Goal: Information Seeking & Learning: Compare options

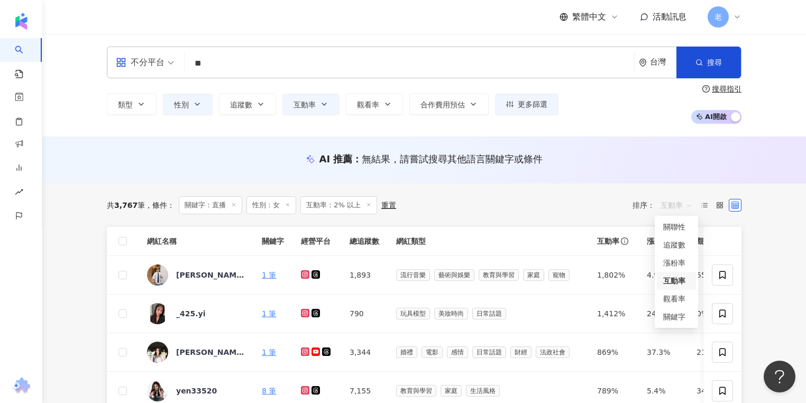
click at [682, 206] on span "互動率" at bounding box center [677, 205] width 32 height 17
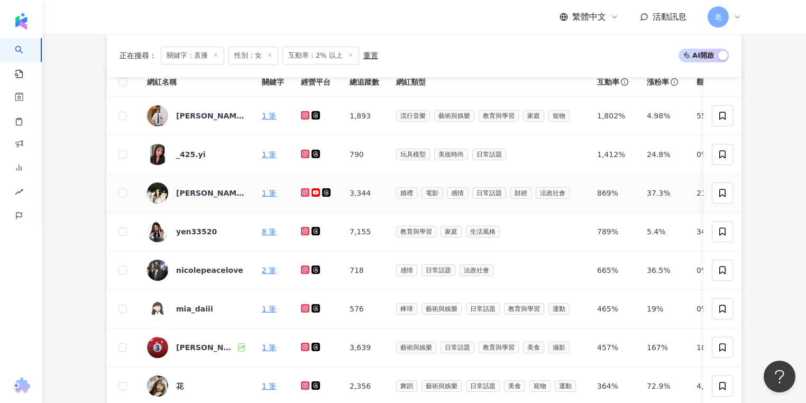
scroll to position [169, 0]
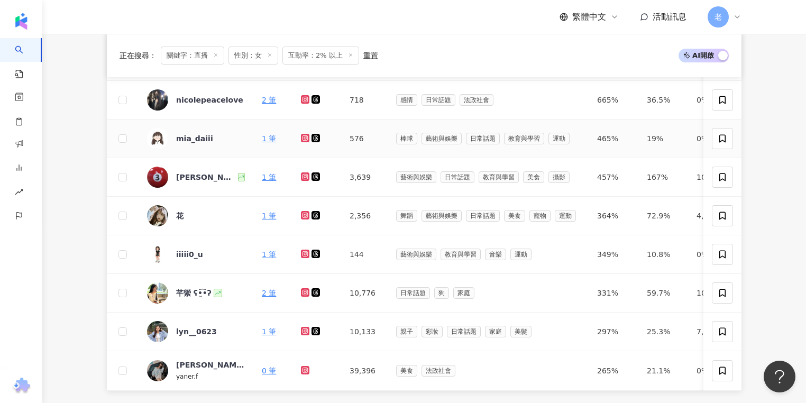
scroll to position [381, 0]
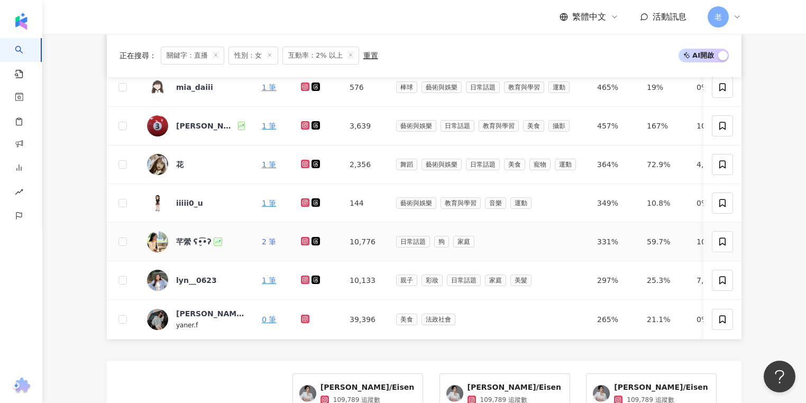
click at [269, 241] on link "2 筆" at bounding box center [269, 242] width 14 height 8
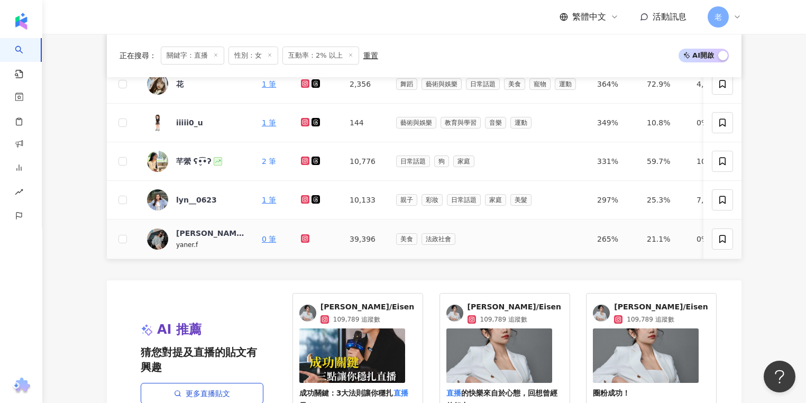
scroll to position [466, 0]
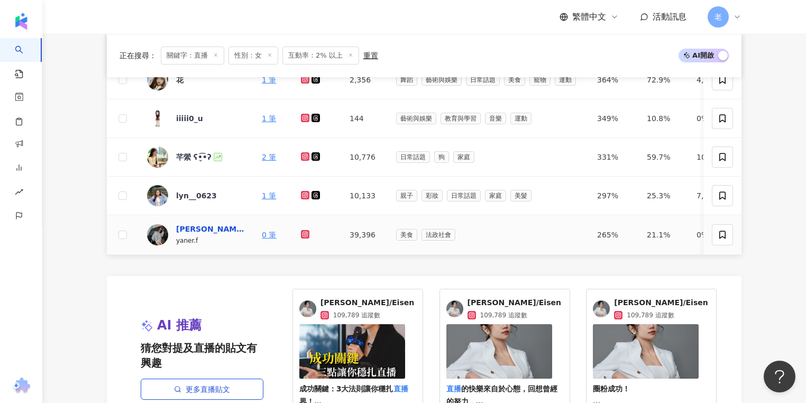
click at [190, 224] on div "方妍兒" at bounding box center [210, 229] width 69 height 11
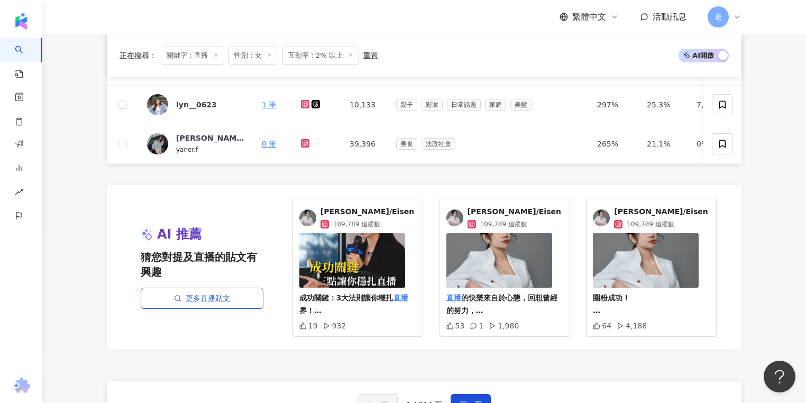
scroll to position [677, 0]
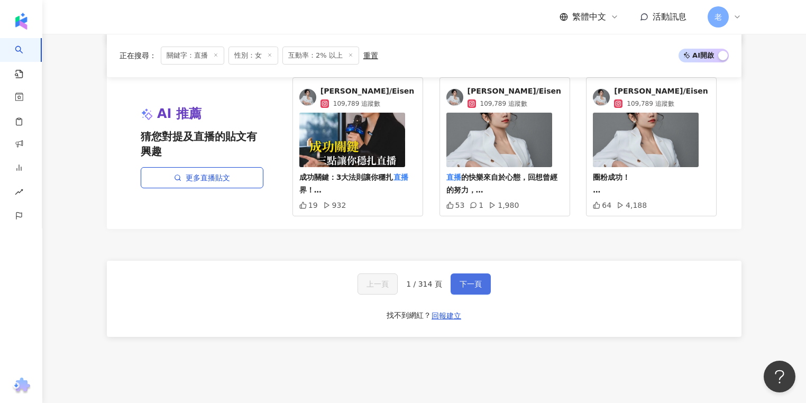
click at [454, 289] on button "下一頁" at bounding box center [471, 284] width 40 height 21
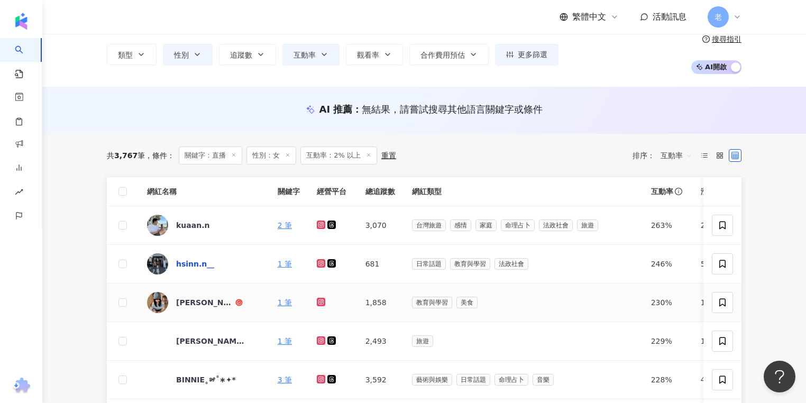
scroll to position [65, 0]
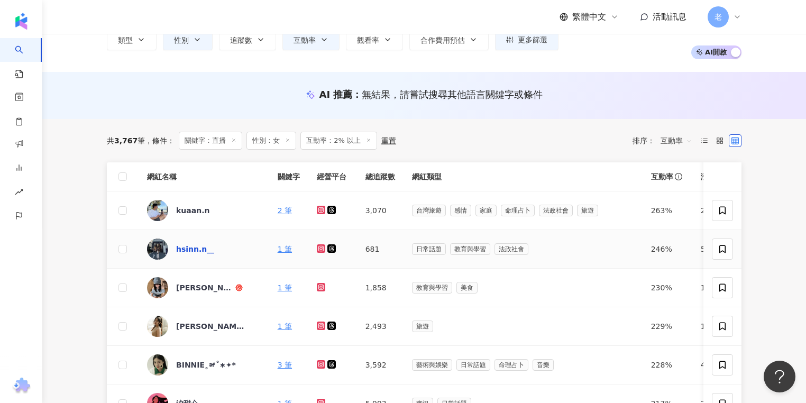
drag, startPoint x: 193, startPoint y: 247, endPoint x: 202, endPoint y: 250, distance: 9.0
click at [202, 250] on div "hsinn.n__" at bounding box center [195, 249] width 38 height 11
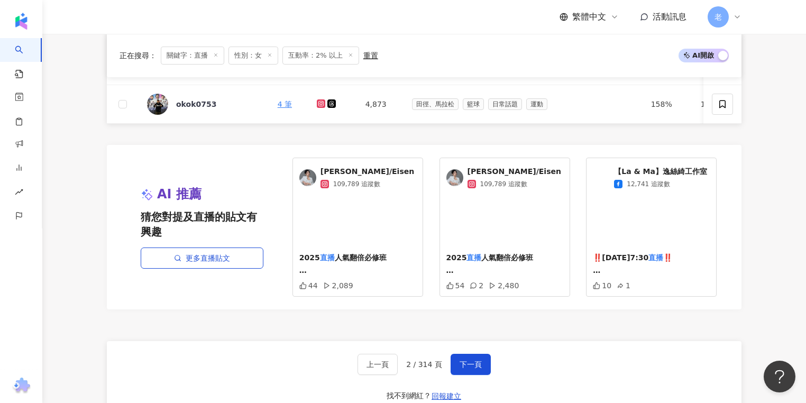
scroll to position [700, 0]
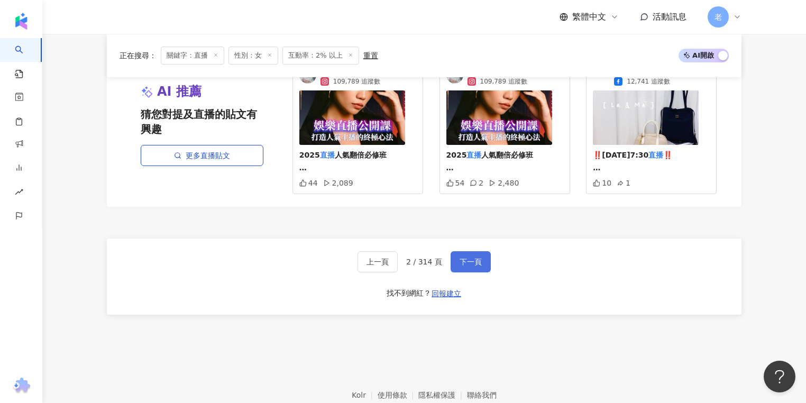
click at [468, 273] on button "下一頁" at bounding box center [471, 261] width 40 height 21
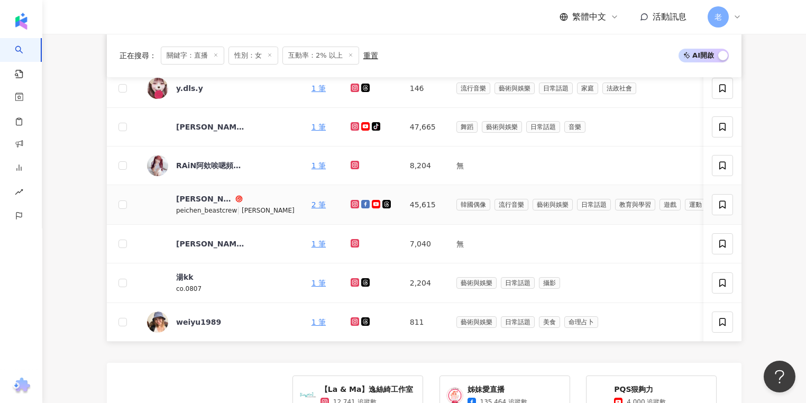
scroll to position [381, 0]
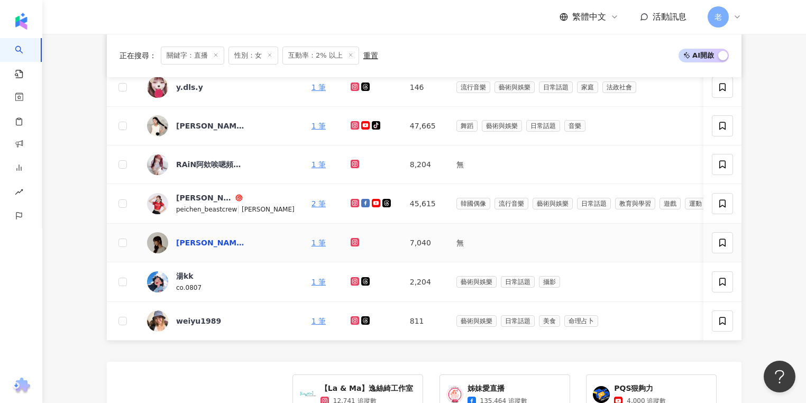
click at [188, 242] on div "李福蛙｜美食．旅遊．親子生活｜" at bounding box center [210, 243] width 69 height 11
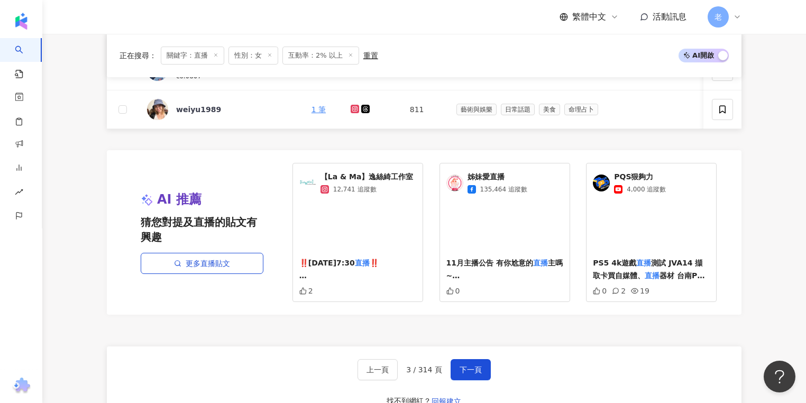
scroll to position [760, 0]
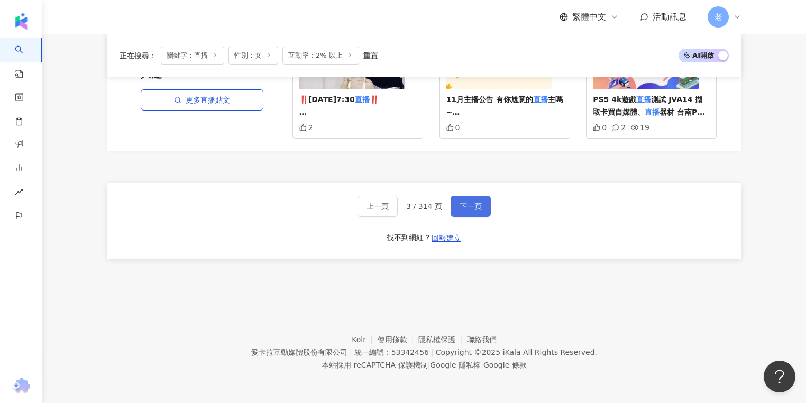
click at [478, 210] on span "下一頁" at bounding box center [471, 206] width 22 height 8
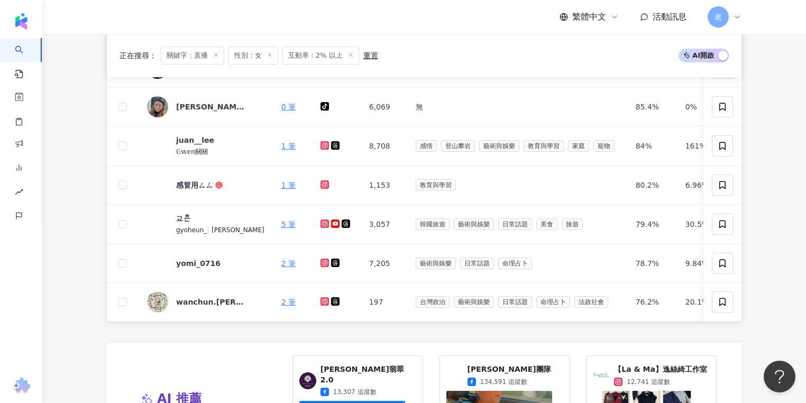
scroll to position [776, 0]
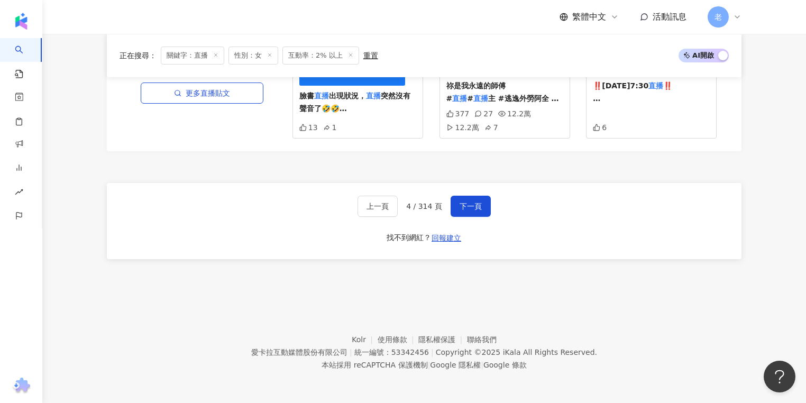
click at [470, 199] on button "下一頁" at bounding box center [471, 206] width 40 height 21
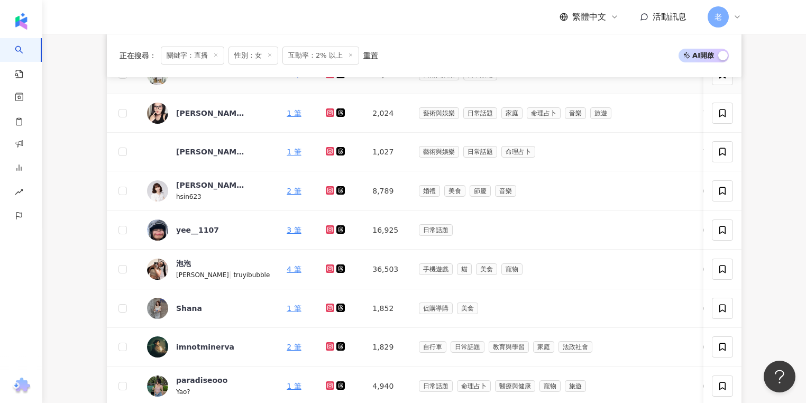
scroll to position [254, 0]
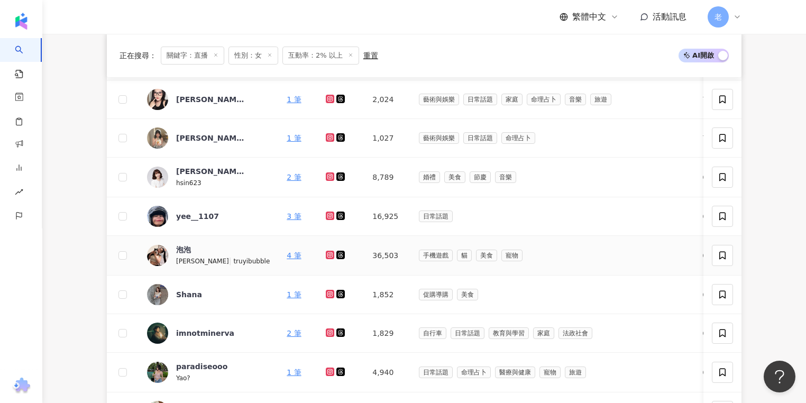
drag, startPoint x: 253, startPoint y: 260, endPoint x: 265, endPoint y: 264, distance: 11.6
click at [278, 265] on td "4 筆" at bounding box center [297, 256] width 39 height 40
click at [83, 98] on main "不分平台 ** 台灣 搜尋 loading 搜尋名稱、敘述、貼文含有關鍵字 “ 直播 ” 的網紅 類型 性別 追蹤數 互動率 觀看率 合作費用預估 更多篩選 …" at bounding box center [424, 290] width 764 height 1021
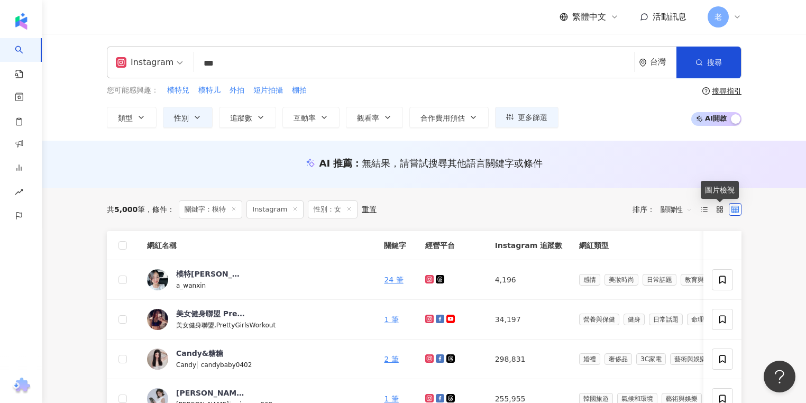
click at [674, 205] on span "關聯性" at bounding box center [677, 209] width 32 height 17
click at [679, 234] on div "關聯性" at bounding box center [677, 231] width 26 height 12
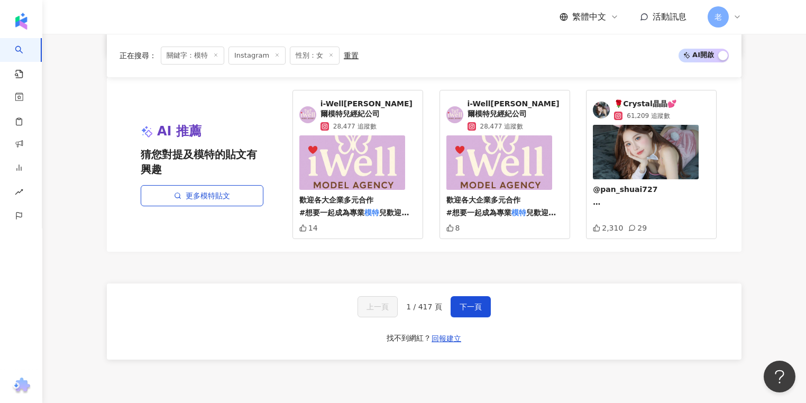
scroll to position [762, 0]
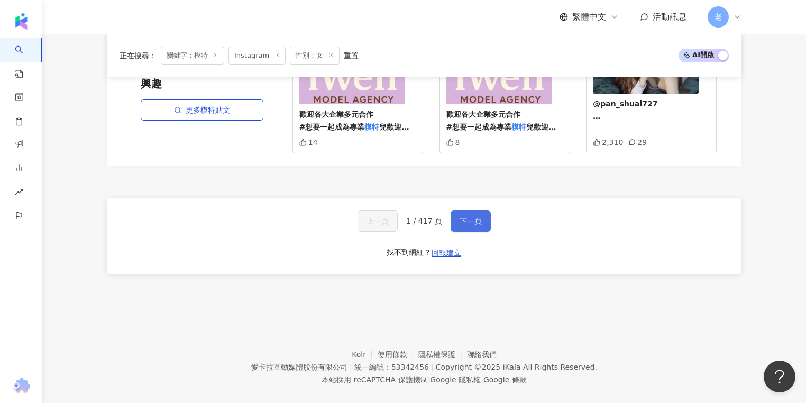
click at [473, 221] on button "下一頁" at bounding box center [471, 221] width 40 height 21
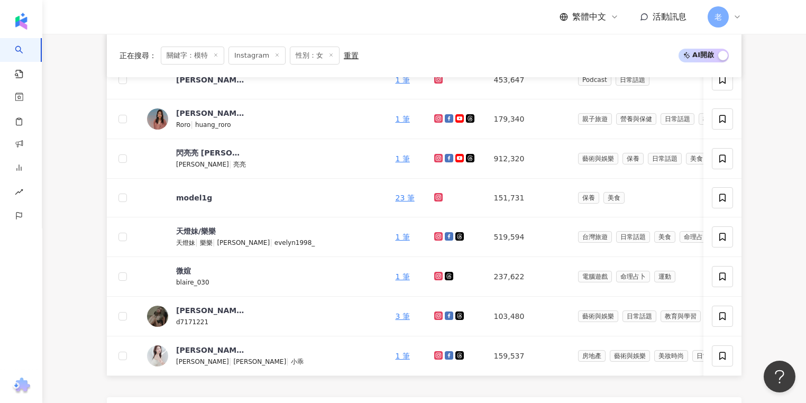
scroll to position [773, 0]
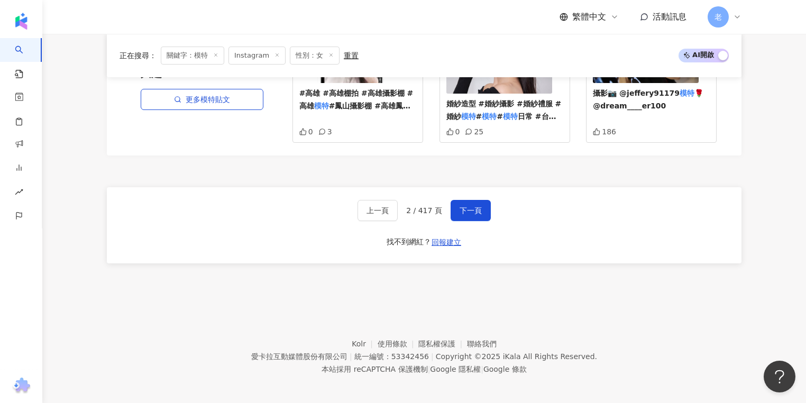
click at [313, 227] on div "上一頁 2 / 417 頁 下一頁 找不到網紅？ 回報建立" at bounding box center [424, 225] width 635 height 76
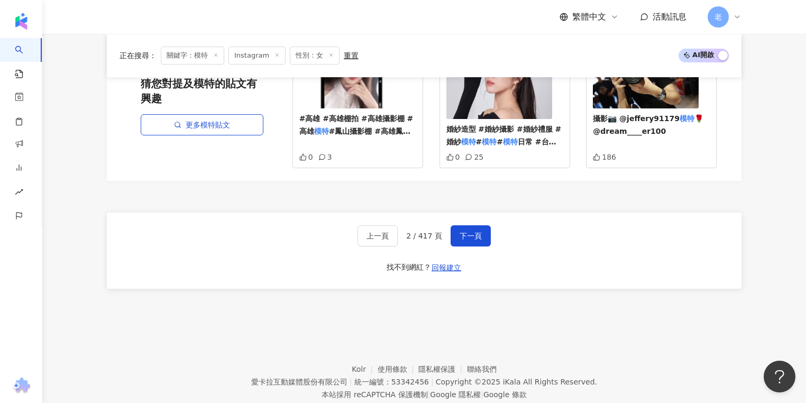
scroll to position [646, 0]
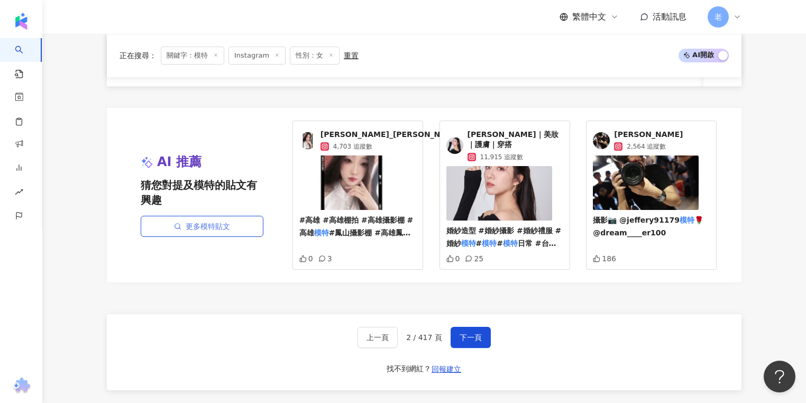
click at [197, 222] on link "更多模特貼文" at bounding box center [202, 226] width 123 height 21
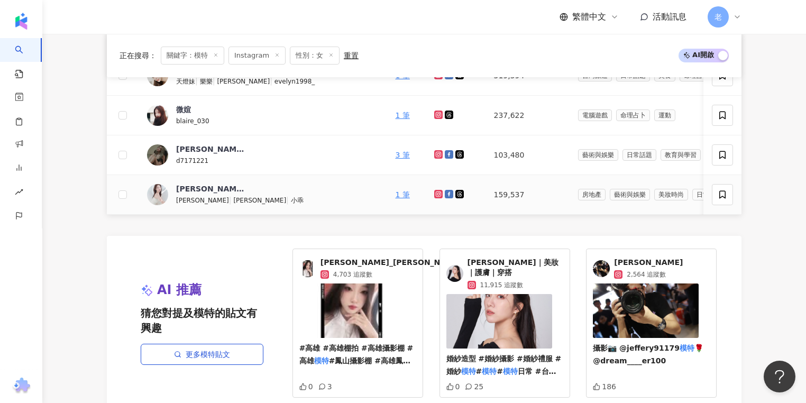
scroll to position [519, 0]
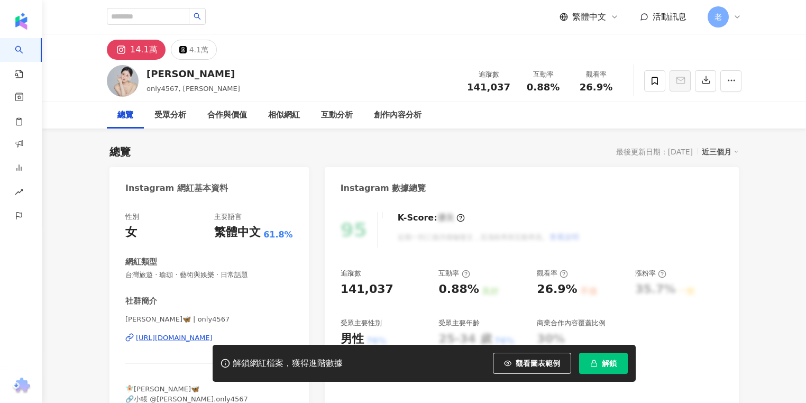
click at [169, 339] on div "https://www.instagram.com/only4567/" at bounding box center [174, 338] width 77 height 10
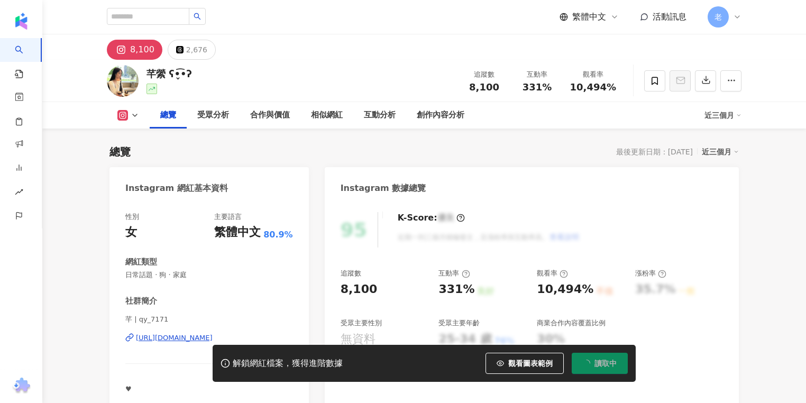
click at [185, 336] on div "https://www.instagram.com/qy_7171/" at bounding box center [174, 338] width 77 height 10
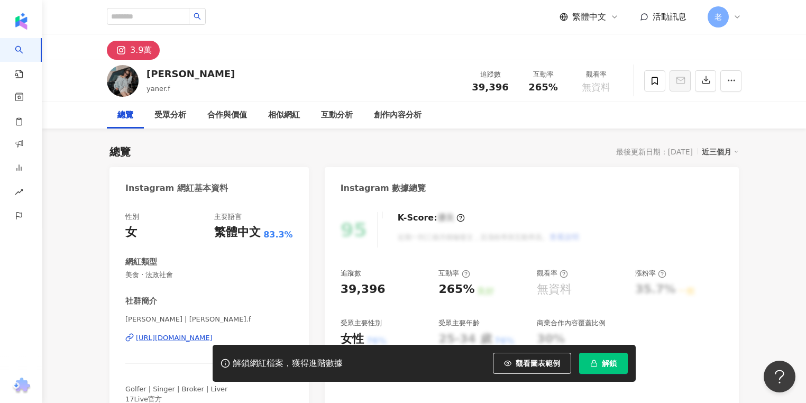
click at [156, 336] on div "https://www.instagram.com/yaner.f/" at bounding box center [174, 338] width 77 height 10
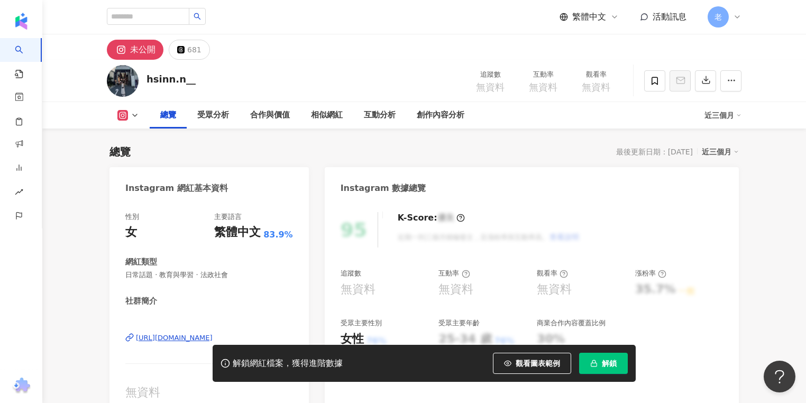
click at [176, 330] on div "[URL][DOMAIN_NAME]" at bounding box center [209, 346] width 168 height 62
click at [174, 332] on div "https://www.instagram.com/hsinn.n__/" at bounding box center [209, 346] width 168 height 62
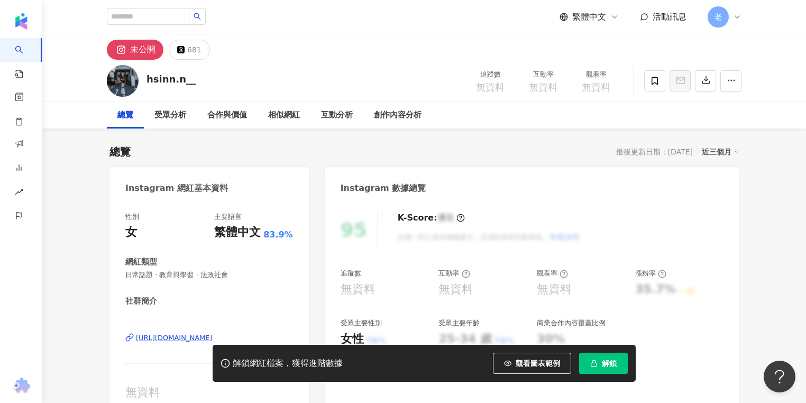
click at [173, 335] on div "https://www.instagram.com/hsinn.n__/" at bounding box center [174, 338] width 77 height 10
click at [317, 155] on div "總覽 最後更新日期：2025/10/1 近三個月" at bounding box center [425, 151] width 630 height 15
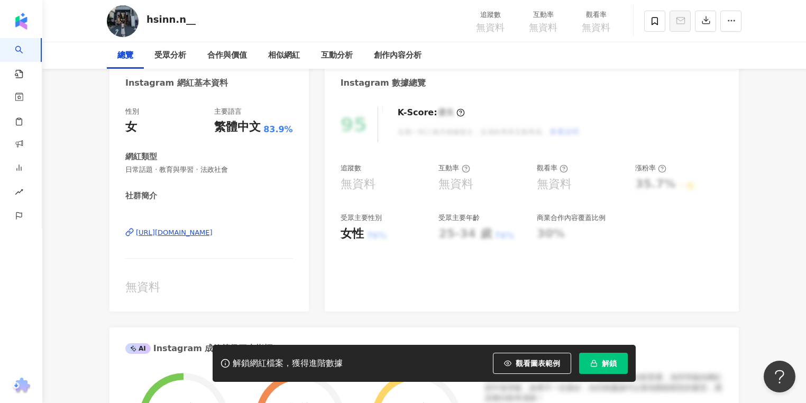
scroll to position [127, 0]
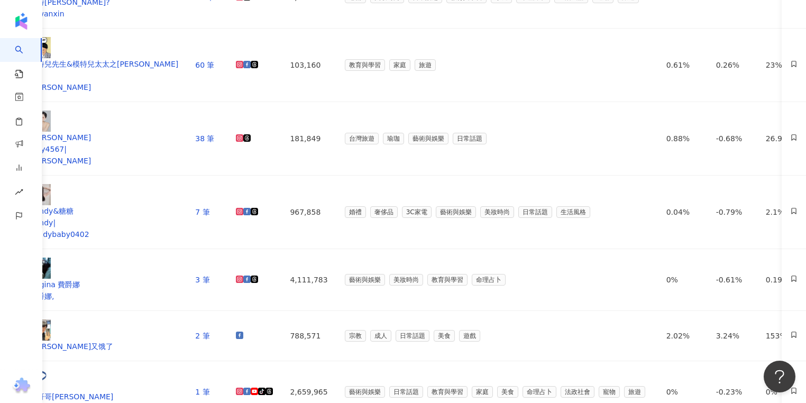
scroll to position [635, 0]
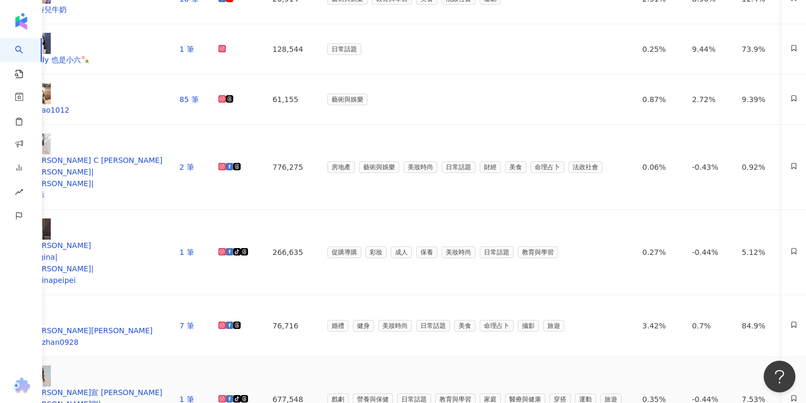
scroll to position [600, 0]
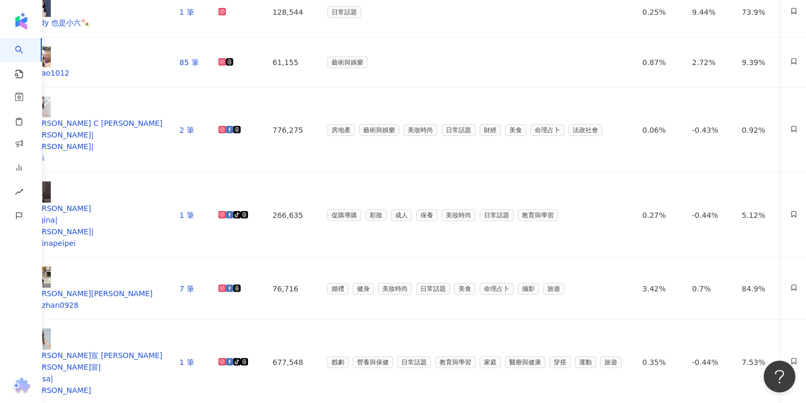
drag, startPoint x: 627, startPoint y: 199, endPoint x: 628, endPoint y: 180, distance: 19.6
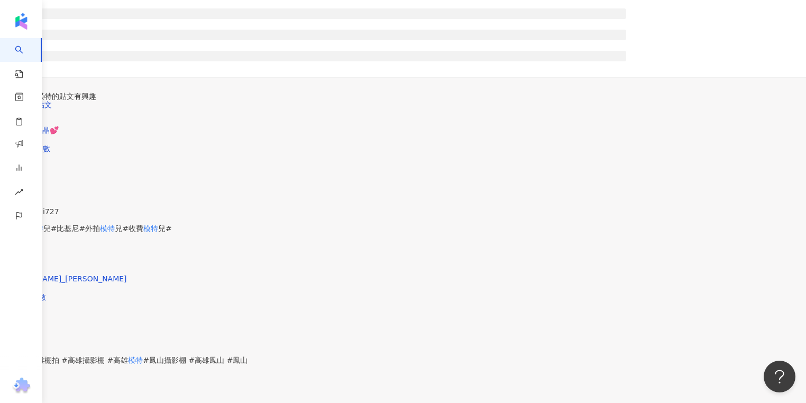
scroll to position [398, 0]
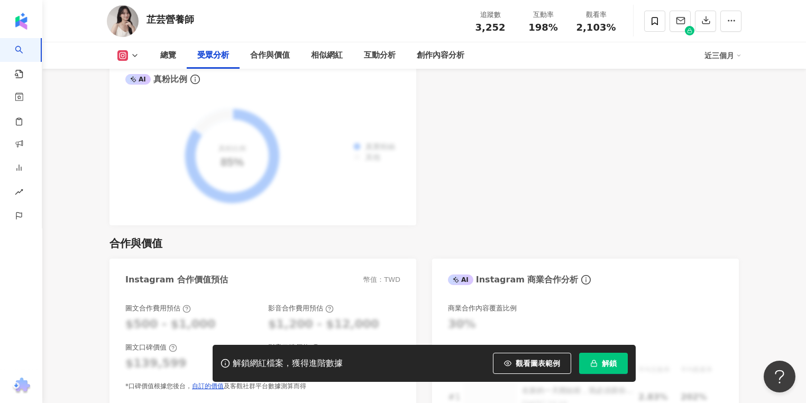
scroll to position [1270, 0]
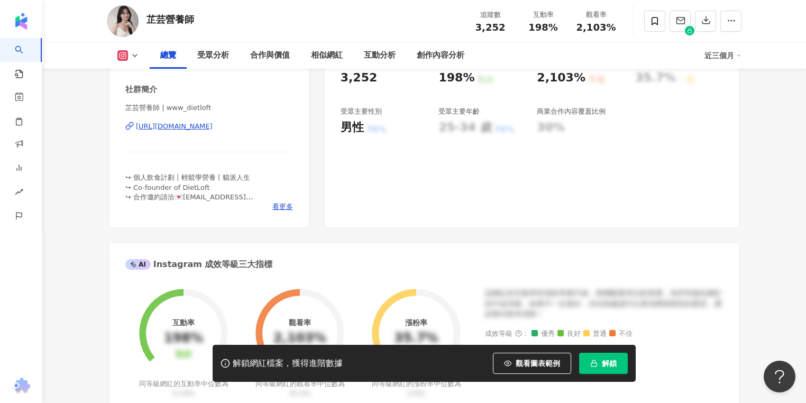
scroll to position [0, 0]
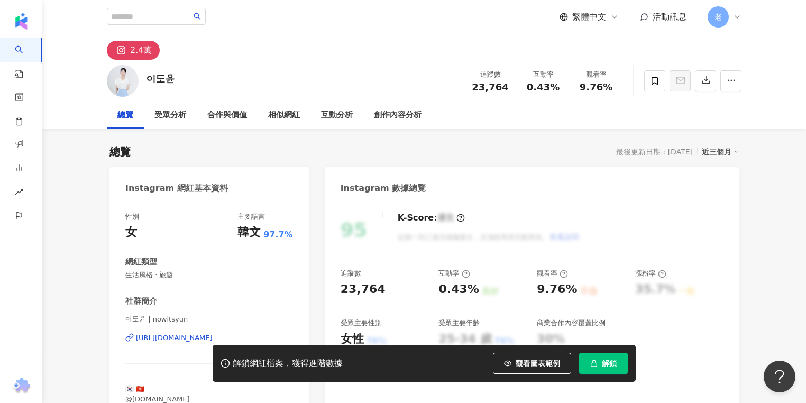
click at [172, 332] on div "이도윤 | nowitsyun https://www.instagram.com/nowitsyun/" at bounding box center [209, 346] width 168 height 62
click at [172, 338] on div "https://www.instagram.com/nowitsyun/" at bounding box center [174, 338] width 77 height 10
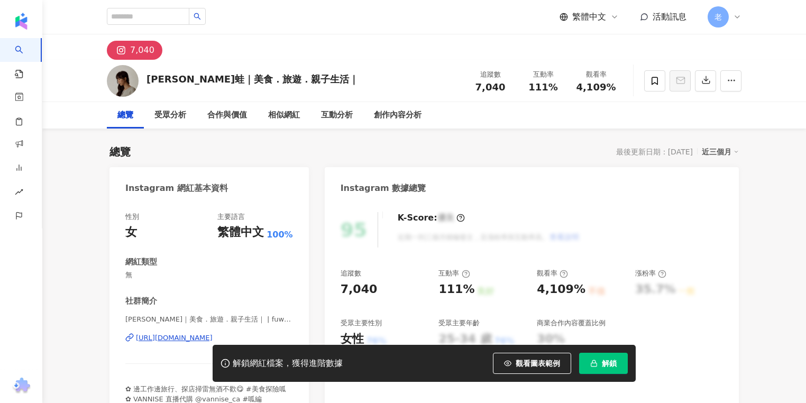
click at [165, 338] on div "https://www.instagram.com/fuwa_6uwa/" at bounding box center [174, 338] width 77 height 10
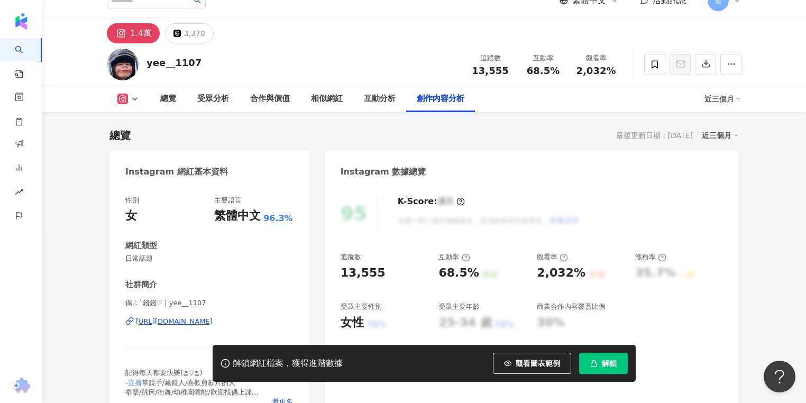
scroll to position [42, 0]
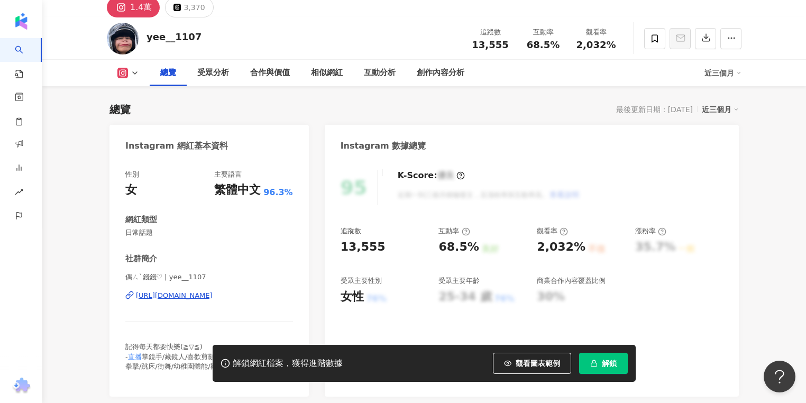
click at [174, 298] on div "https://www.instagram.com/yee__1107/" at bounding box center [174, 296] width 77 height 10
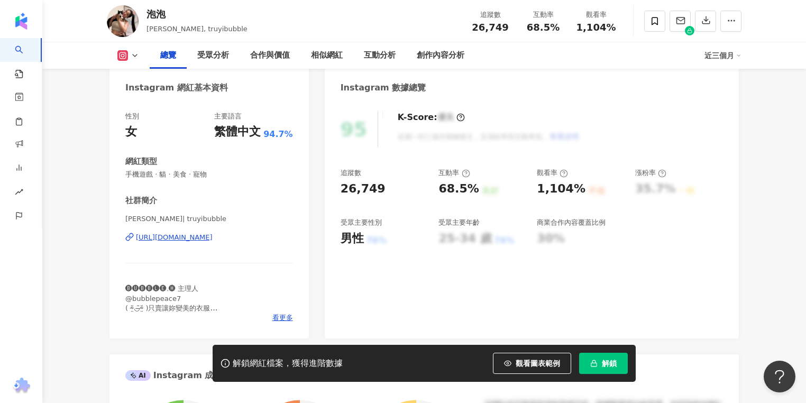
scroll to position [44, 0]
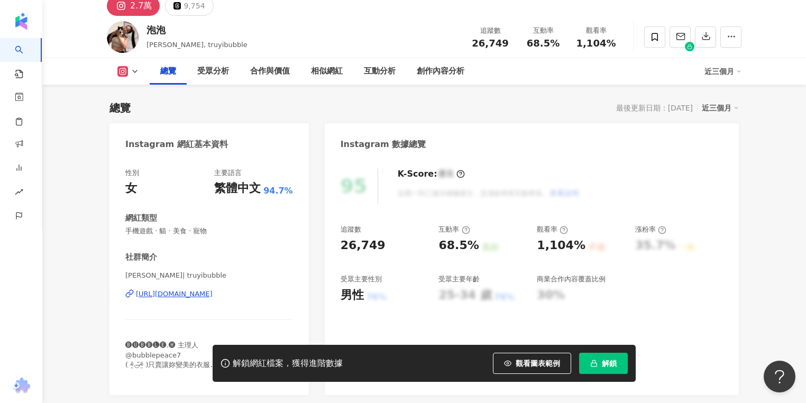
click at [213, 295] on div "[URL][DOMAIN_NAME]" at bounding box center [174, 294] width 77 height 10
